Goal: Navigation & Orientation: Go to known website

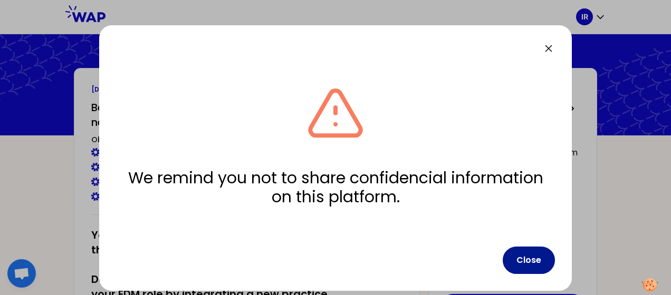
click at [533, 265] on button "Close" at bounding box center [528, 260] width 52 height 27
